Goal: Find specific page/section: Find specific page/section

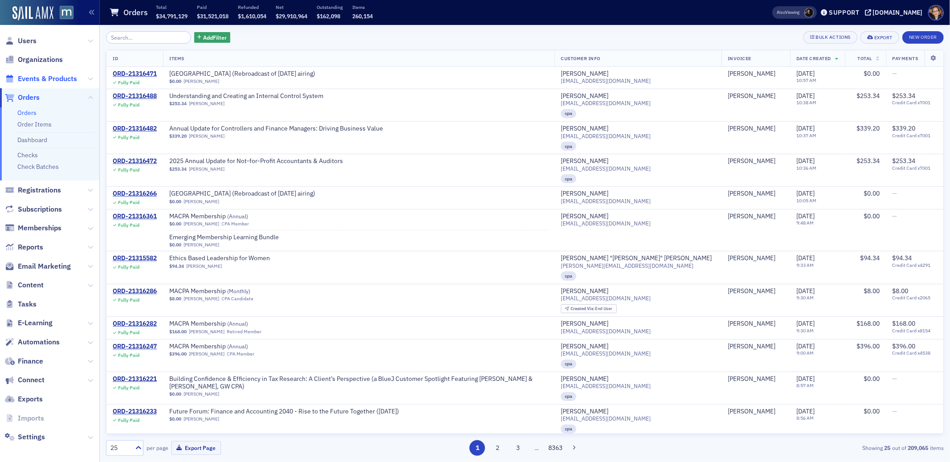
drag, startPoint x: 47, startPoint y: 79, endPoint x: 52, endPoint y: 76, distance: 6.0
click at [47, 79] on span "Events & Products" at bounding box center [47, 79] width 59 height 10
click at [135, 39] on input "search" at bounding box center [148, 37] width 85 height 12
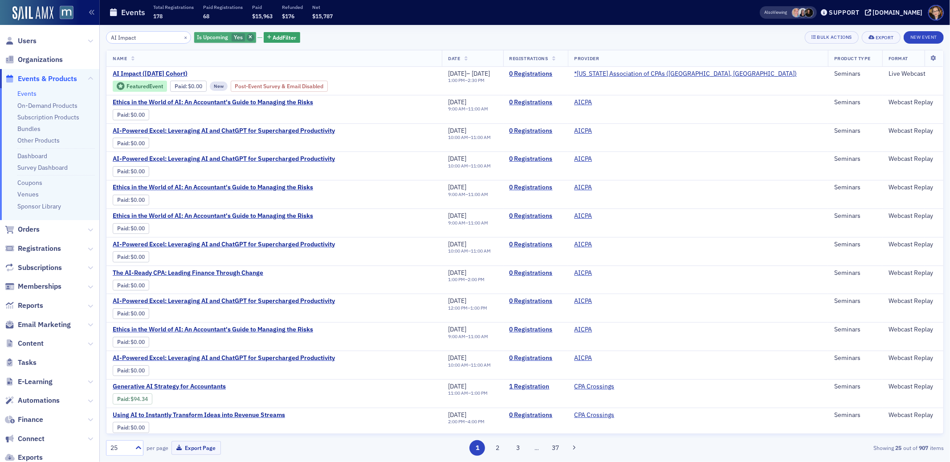
type input "AI Impact"
click at [248, 36] on icon "button" at bounding box center [250, 37] width 4 height 5
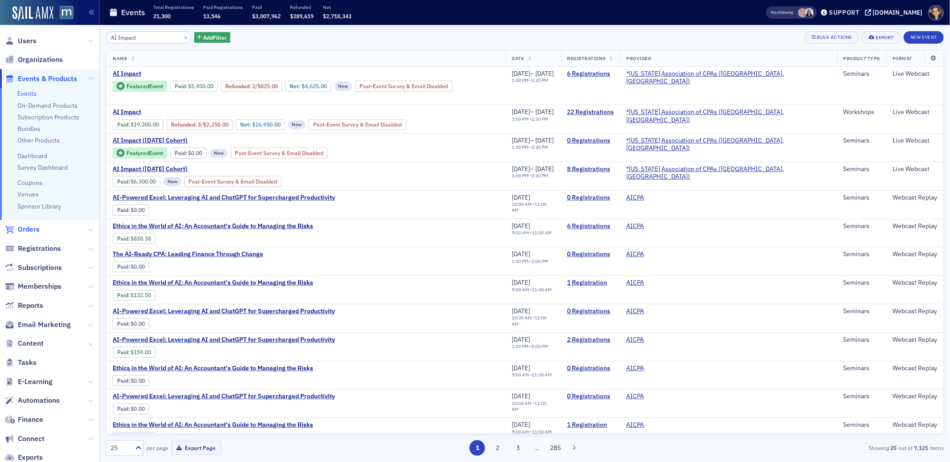
click at [28, 232] on span "Orders" at bounding box center [29, 229] width 22 height 10
